Goal: Task Accomplishment & Management: Manage account settings

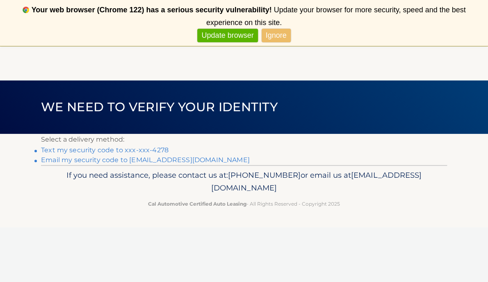
click at [109, 150] on link "Text my security code to xxx-xxx-4278" at bounding box center [105, 150] width 128 height 8
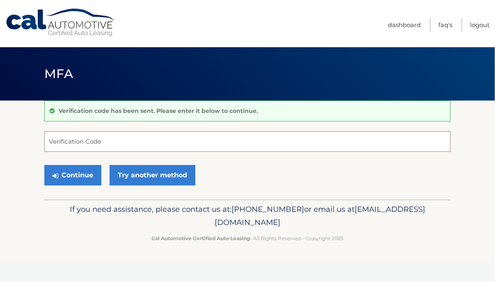
click at [94, 143] on input "Verification Code" at bounding box center [247, 141] width 406 height 21
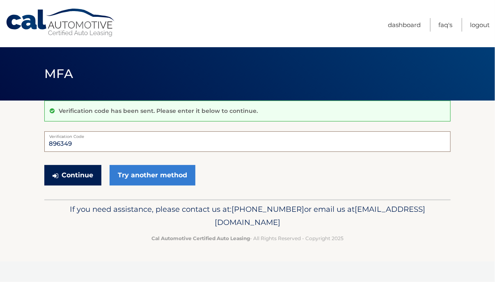
type input "896349"
click at [85, 170] on button "Continue" at bounding box center [72, 175] width 57 height 21
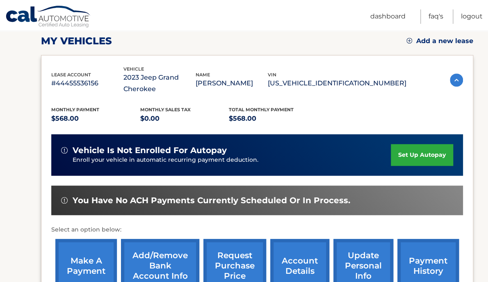
scroll to position [115, 0]
click at [415, 155] on link "set up autopay" at bounding box center [422, 155] width 62 height 22
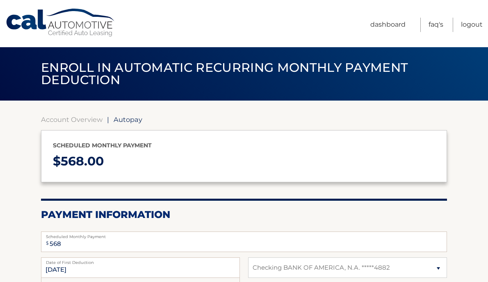
select select "Yjg0NTlhM2UtYzkyMi00MjU1LTk4NWItY2I0ZGE5NDM4NDU4"
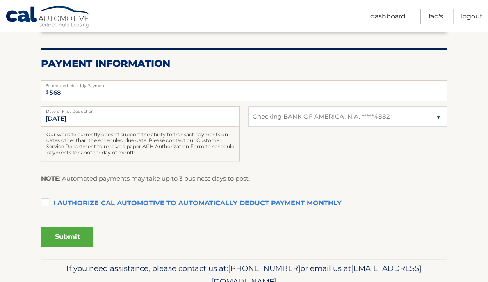
scroll to position [152, 0]
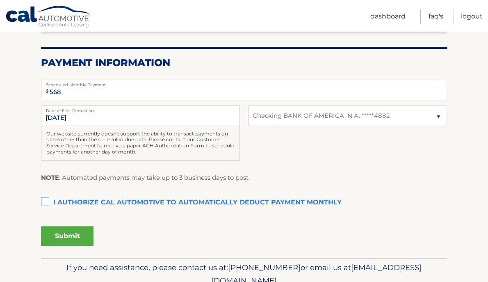
click at [46, 200] on label "I authorize cal automotive to automatically deduct payment monthly This checkbo…" at bounding box center [244, 202] width 406 height 16
click at [0, 0] on input "I authorize cal automotive to automatically deduct payment monthly This checkbo…" at bounding box center [0, 0] width 0 height 0
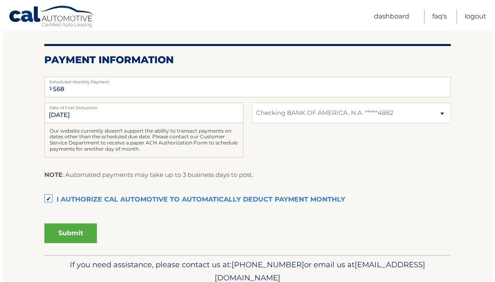
scroll to position [155, 0]
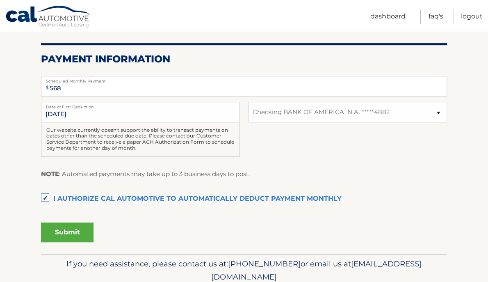
click at [51, 233] on button "Submit" at bounding box center [67, 232] width 52 height 20
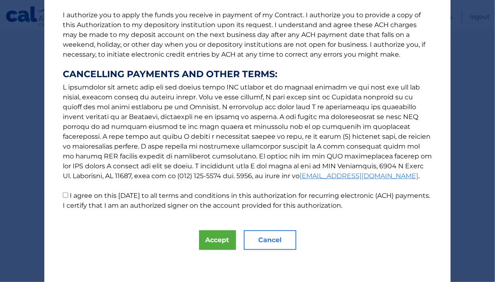
scroll to position [105, 0]
click at [63, 193] on input "I agree on this [DATE] to all terms and conditions in this authorization for re…" at bounding box center [65, 194] width 5 height 5
checkbox input "true"
click at [209, 239] on button "Accept" at bounding box center [217, 240] width 37 height 20
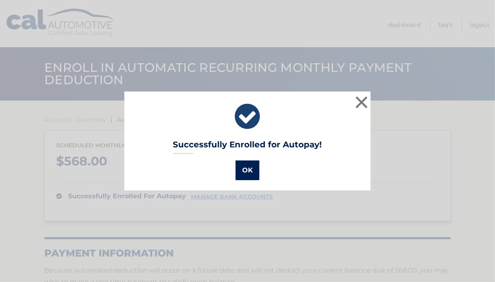
click at [242, 169] on button "OK" at bounding box center [247, 170] width 24 height 20
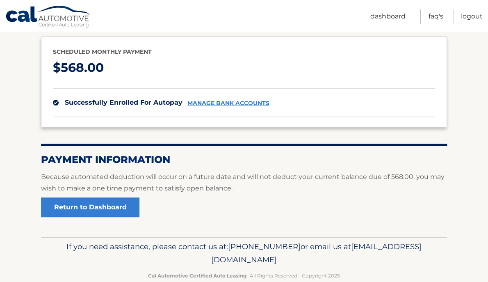
scroll to position [93, 0]
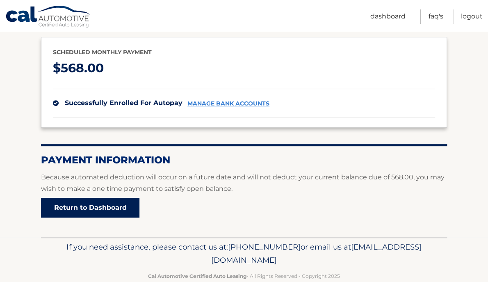
click at [105, 201] on link "Return to Dashboard" at bounding box center [90, 208] width 98 height 20
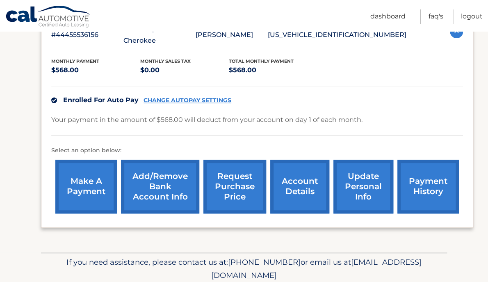
scroll to position [166, 0]
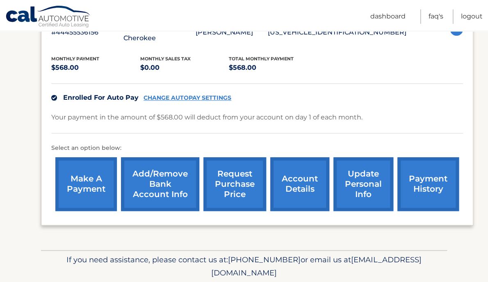
click at [305, 183] on link "account details" at bounding box center [299, 184] width 59 height 54
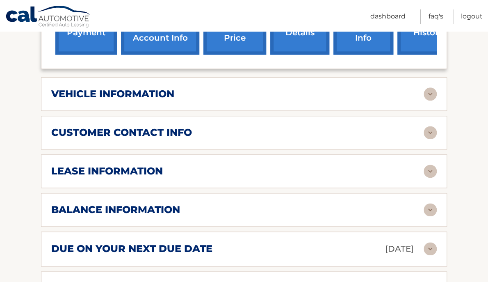
scroll to position [333, 0]
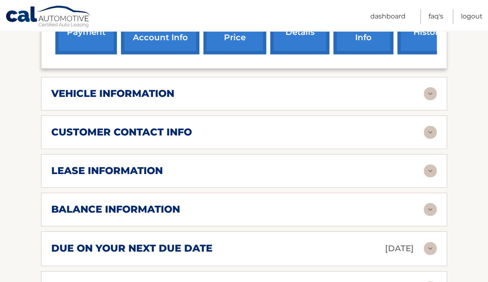
drag, startPoint x: 425, startPoint y: 174, endPoint x: 431, endPoint y: 171, distance: 7.5
click at [431, 171] on img at bounding box center [430, 170] width 13 height 13
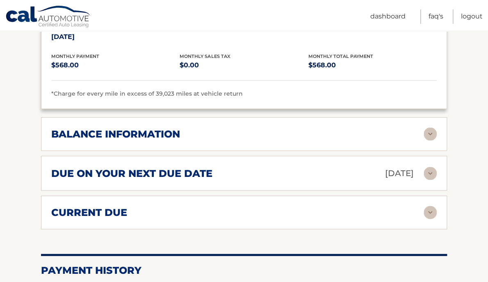
scroll to position [568, 0]
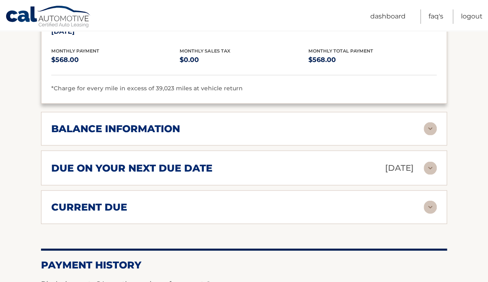
click at [431, 123] on img at bounding box center [430, 128] width 13 height 13
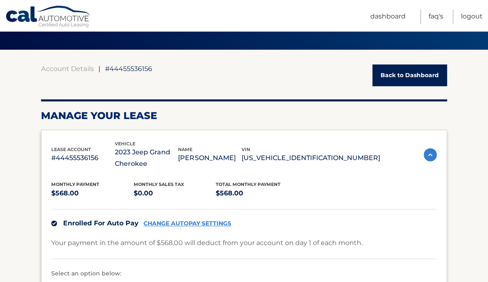
scroll to position [54, 0]
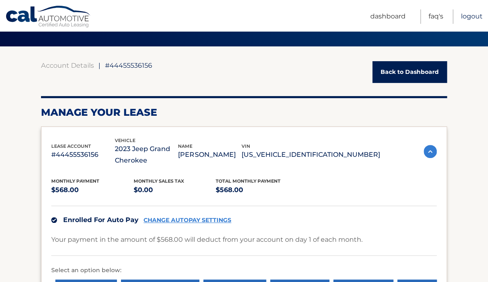
click at [472, 17] on link "Logout" at bounding box center [472, 16] width 22 height 14
